Goal: Task Accomplishment & Management: Complete application form

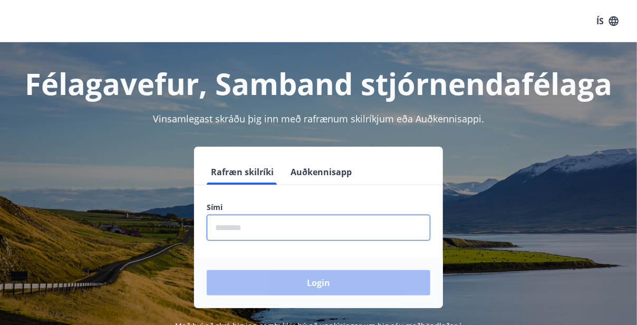
click at [255, 222] on input "phone" at bounding box center [318, 228] width 223 height 26
type input "********"
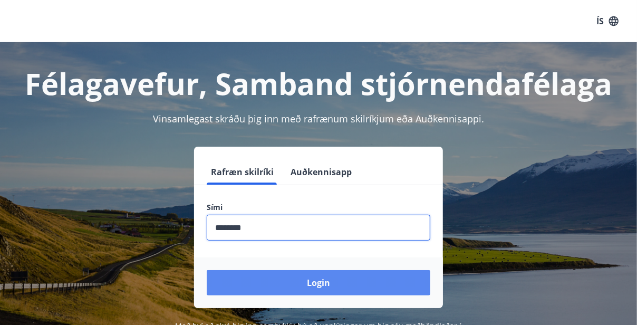
click at [300, 278] on button "Login" at bounding box center [318, 282] width 223 height 25
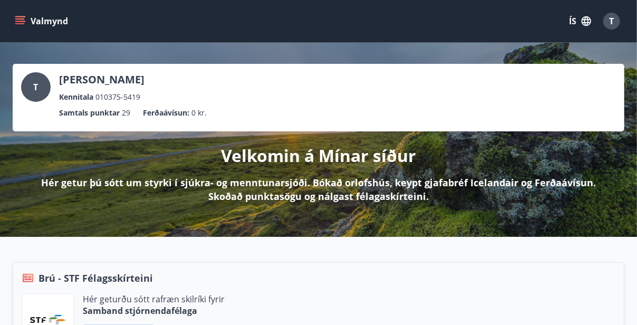
click at [20, 16] on icon "menu" at bounding box center [21, 16] width 12 height 1
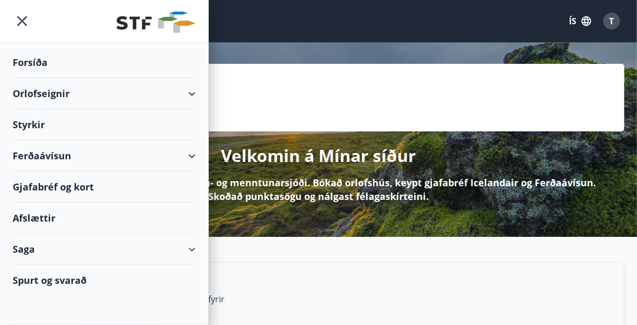
click at [40, 121] on div "Styrkir" at bounding box center [104, 124] width 183 height 31
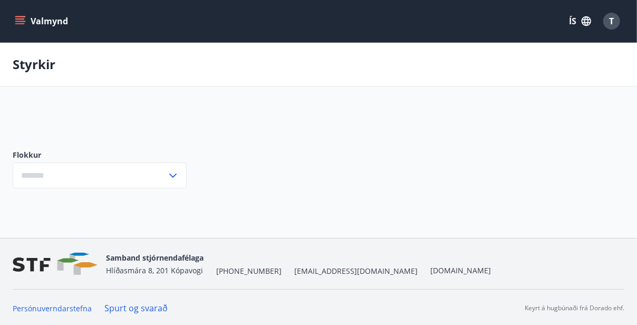
type input "***"
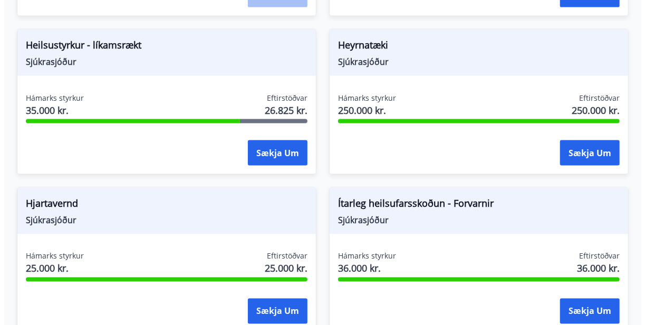
scroll to position [709, 0]
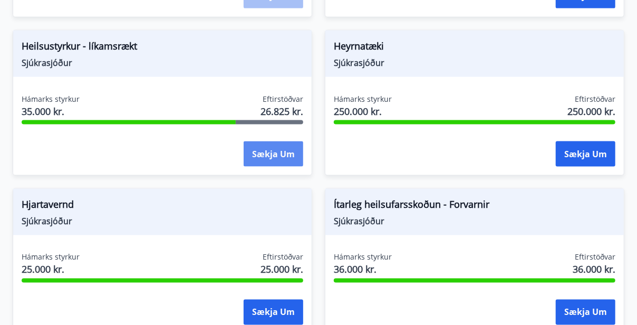
click at [268, 157] on button "Sækja um" at bounding box center [273, 153] width 60 height 25
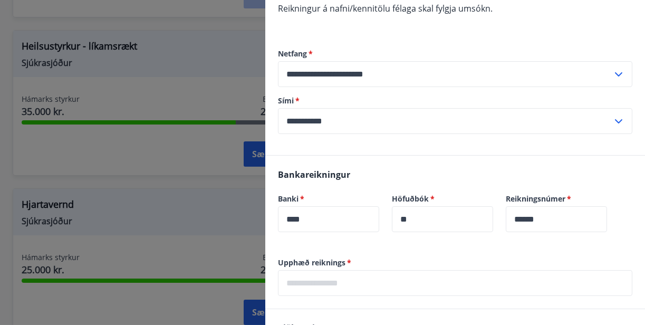
scroll to position [264, 0]
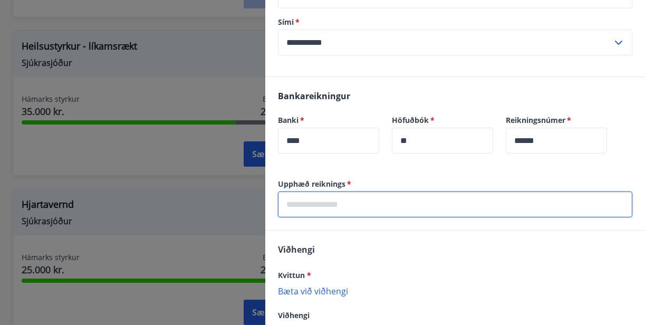
click at [329, 201] on input "text" at bounding box center [455, 204] width 354 height 26
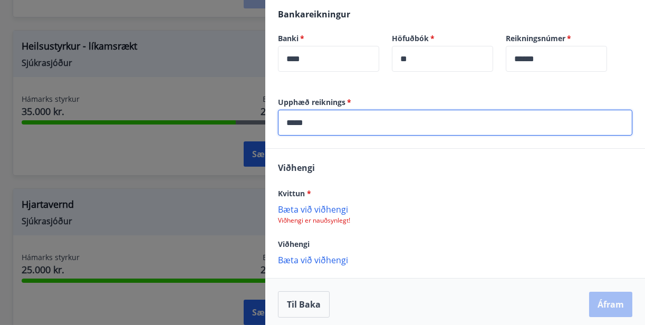
scroll to position [349, 0]
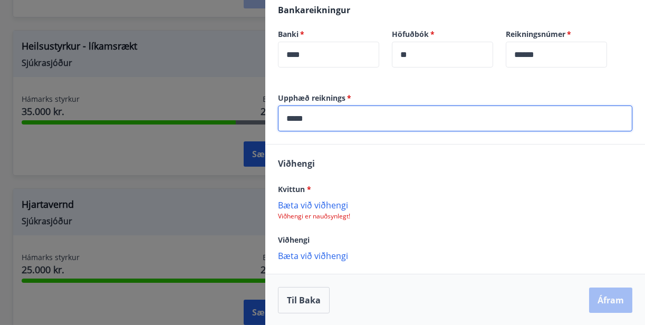
type input "*****"
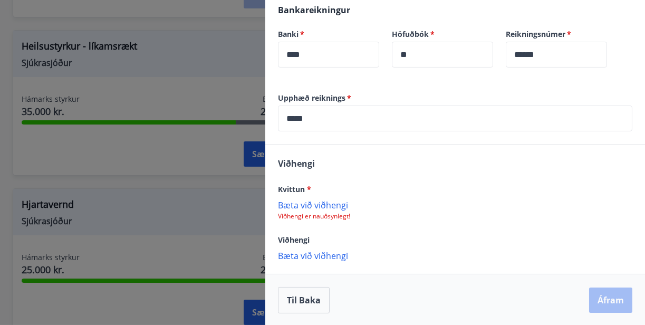
click at [303, 255] on p "Bæta við viðhengi" at bounding box center [455, 255] width 354 height 11
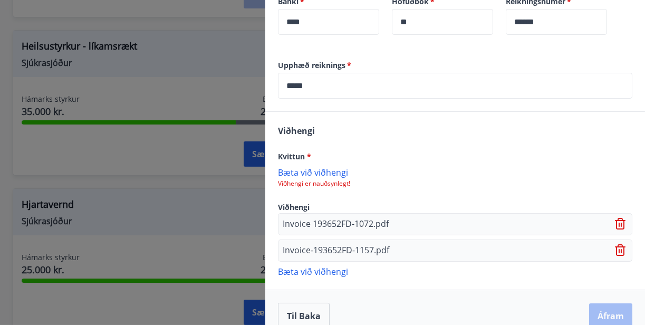
scroll to position [397, 0]
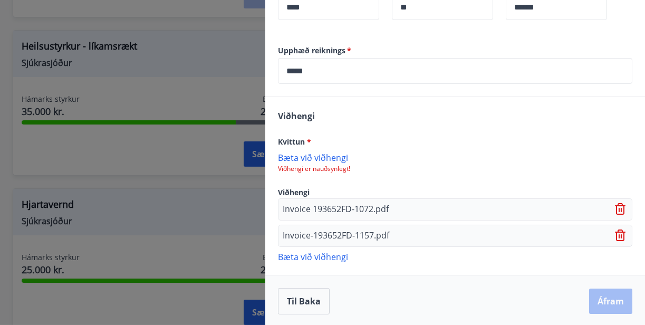
click at [288, 153] on p "Bæta við viðhengi" at bounding box center [455, 157] width 354 height 11
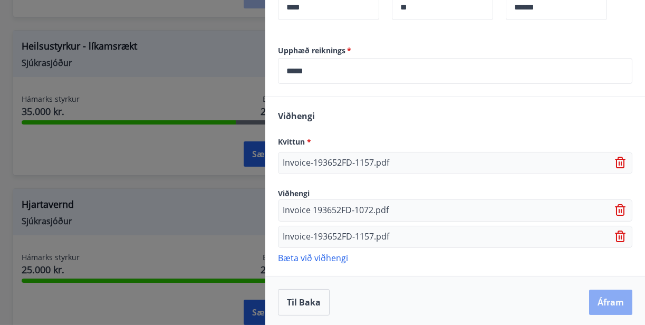
click at [608, 291] on button "Áfram" at bounding box center [610, 301] width 43 height 25
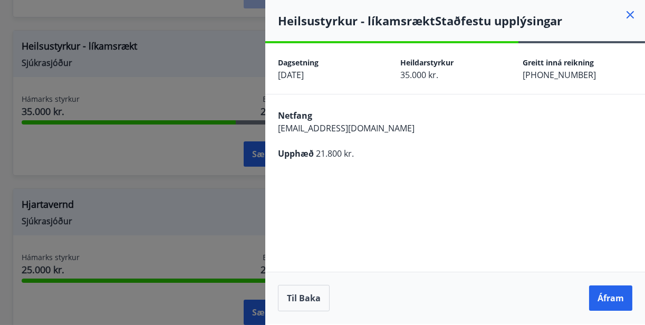
scroll to position [0, 0]
click at [622, 295] on button "Áfram" at bounding box center [610, 297] width 43 height 25
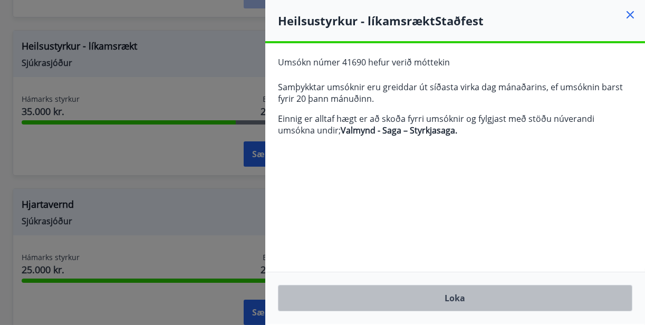
click at [463, 300] on button "Loka" at bounding box center [455, 298] width 354 height 26
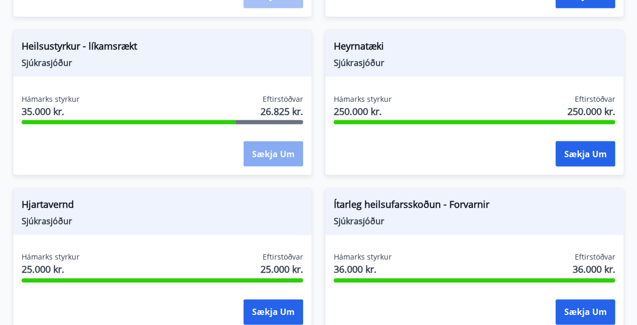
click at [287, 158] on button "Sækja um" at bounding box center [273, 153] width 60 height 25
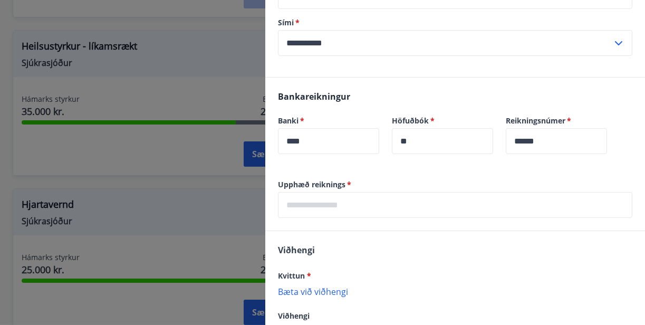
scroll to position [264, 0]
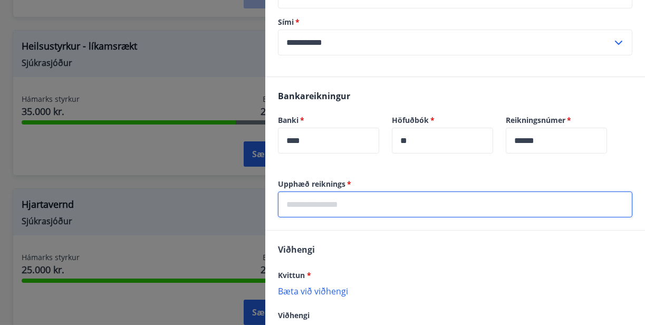
click at [337, 206] on input "text" at bounding box center [455, 204] width 354 height 26
type input "****"
click at [308, 290] on p "Bæta við viðhengi" at bounding box center [455, 290] width 354 height 11
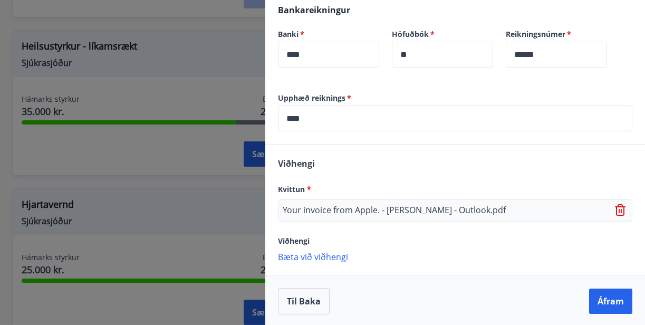
scroll to position [350, 0]
click at [618, 294] on button "Áfram" at bounding box center [610, 300] width 43 height 25
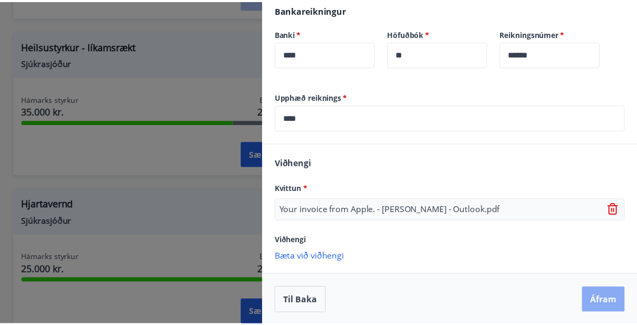
scroll to position [0, 0]
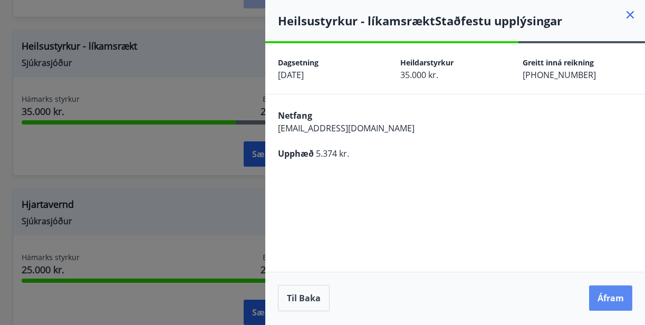
click at [603, 301] on button "Áfram" at bounding box center [610, 297] width 43 height 25
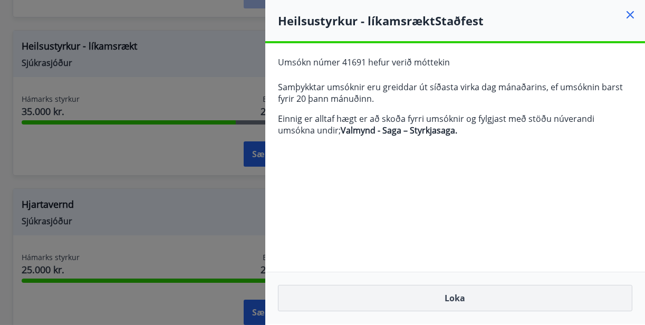
click at [451, 298] on button "Loka" at bounding box center [455, 298] width 354 height 26
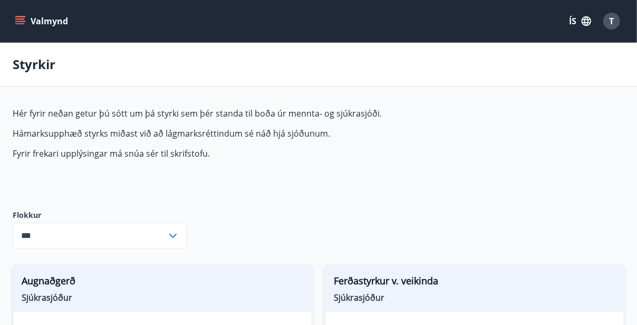
click at [25, 19] on icon "menu" at bounding box center [20, 21] width 11 height 11
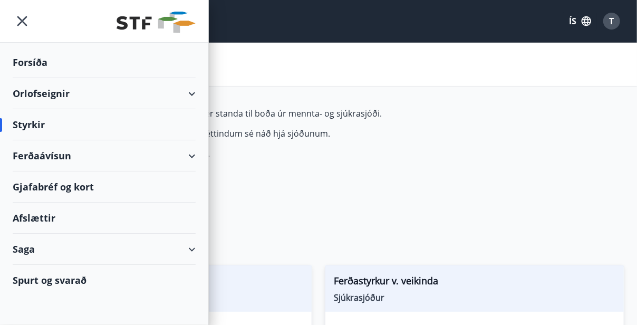
click at [20, 250] on div "Saga" at bounding box center [104, 248] width 183 height 31
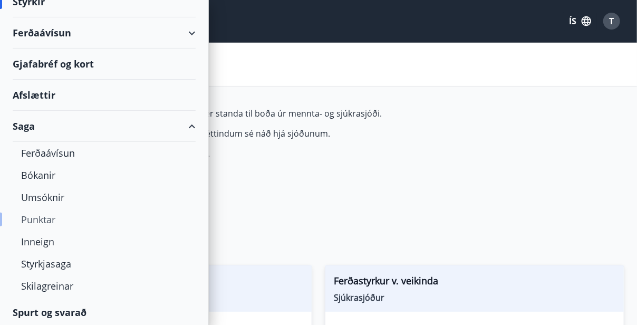
scroll to position [124, 0]
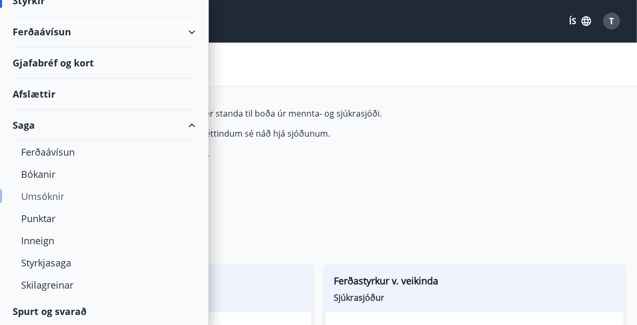
click at [46, 196] on div "Umsóknir" at bounding box center [104, 196] width 166 height 22
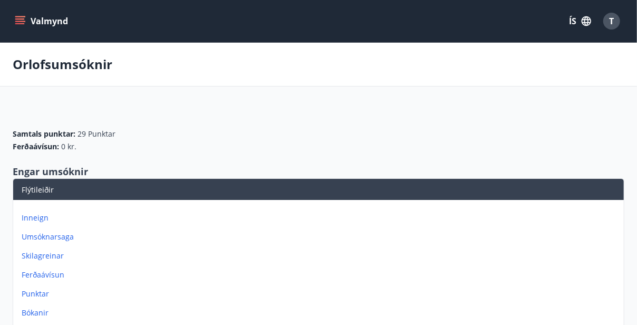
click at [22, 23] on icon "menu" at bounding box center [20, 21] width 11 height 11
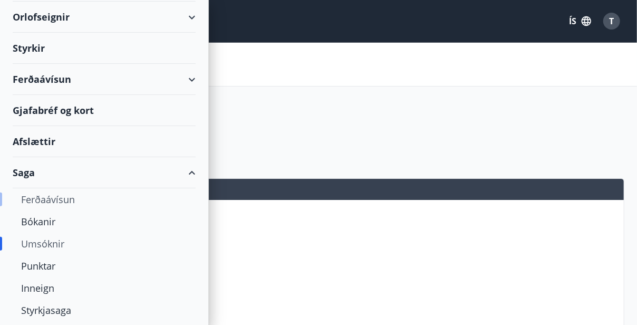
scroll to position [124, 0]
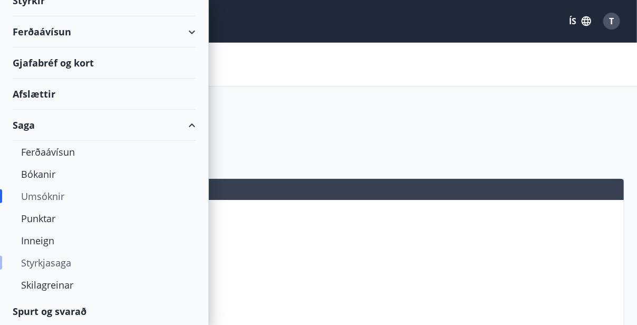
click at [42, 257] on div "Styrkjasaga" at bounding box center [104, 262] width 166 height 22
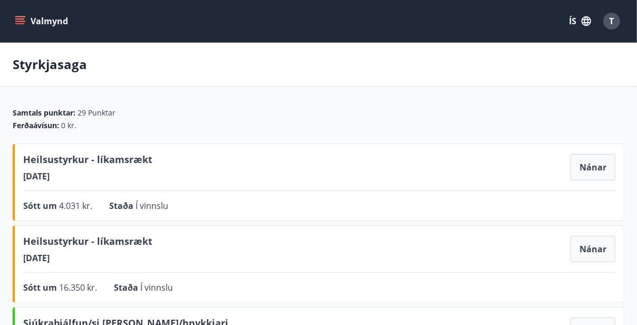
click at [21, 21] on icon "menu" at bounding box center [21, 21] width 12 height 1
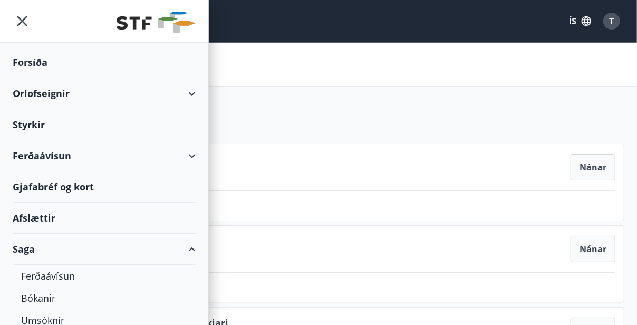
click at [44, 122] on div "Styrkir" at bounding box center [104, 124] width 183 height 31
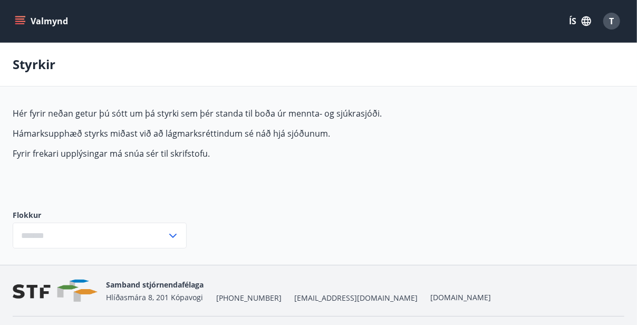
type input "***"
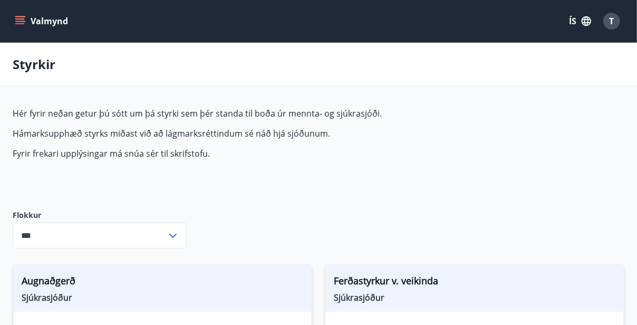
click at [23, 21] on icon "menu" at bounding box center [21, 21] width 12 height 1
